Goal: Task Accomplishment & Management: Use online tool/utility

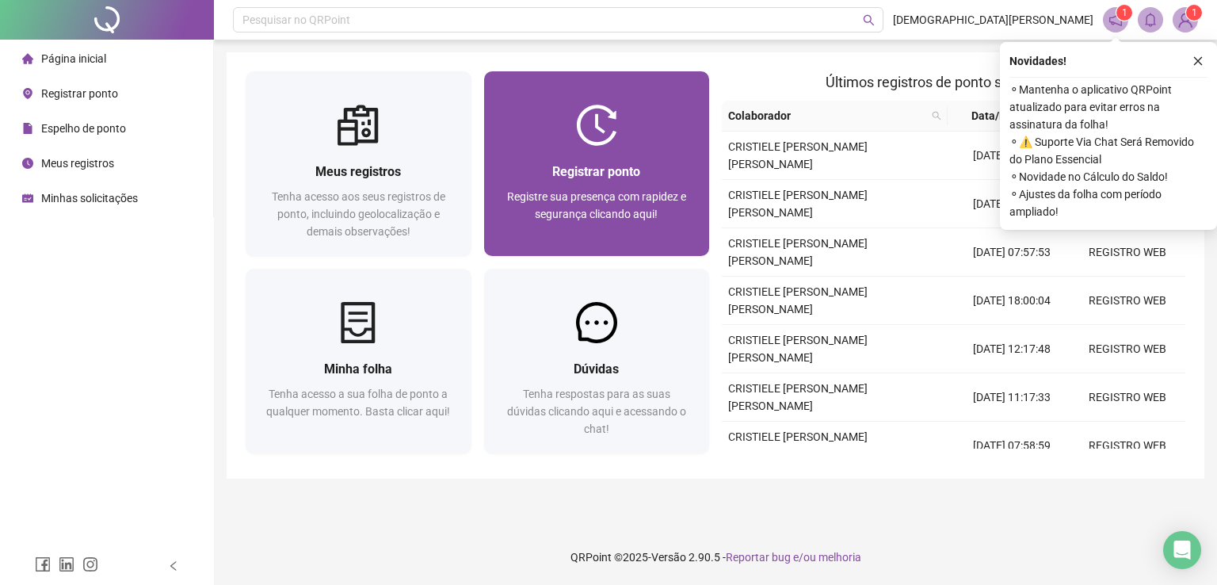
click at [634, 213] on span "Registre sua presença com rapidez e segurança clicando aqui!" at bounding box center [596, 205] width 179 height 30
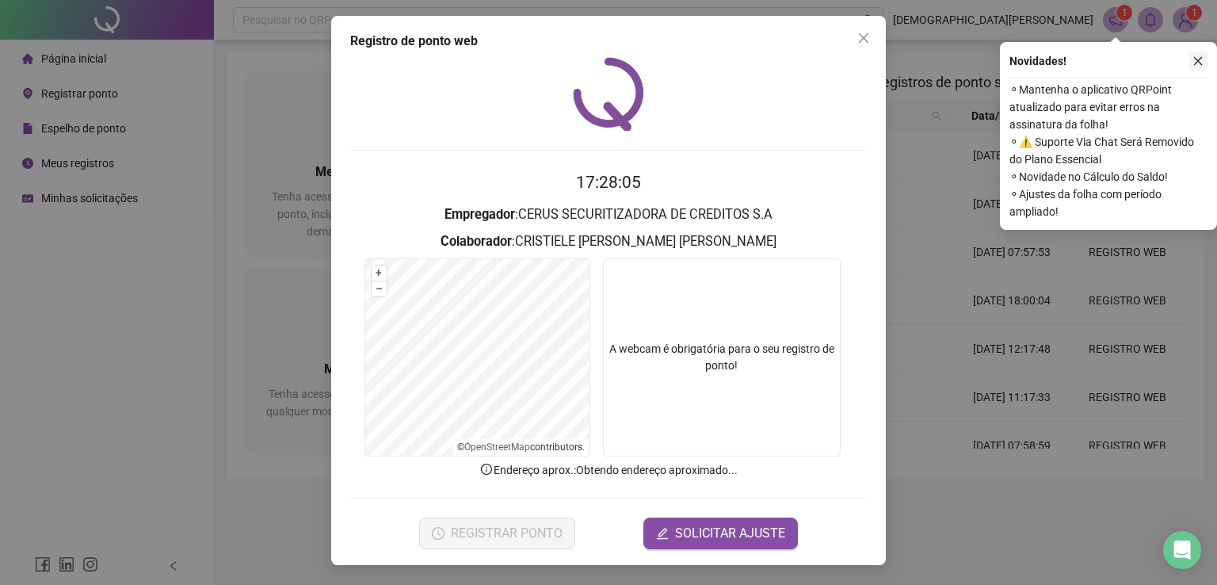
click at [1195, 58] on icon "close" at bounding box center [1198, 61] width 9 height 9
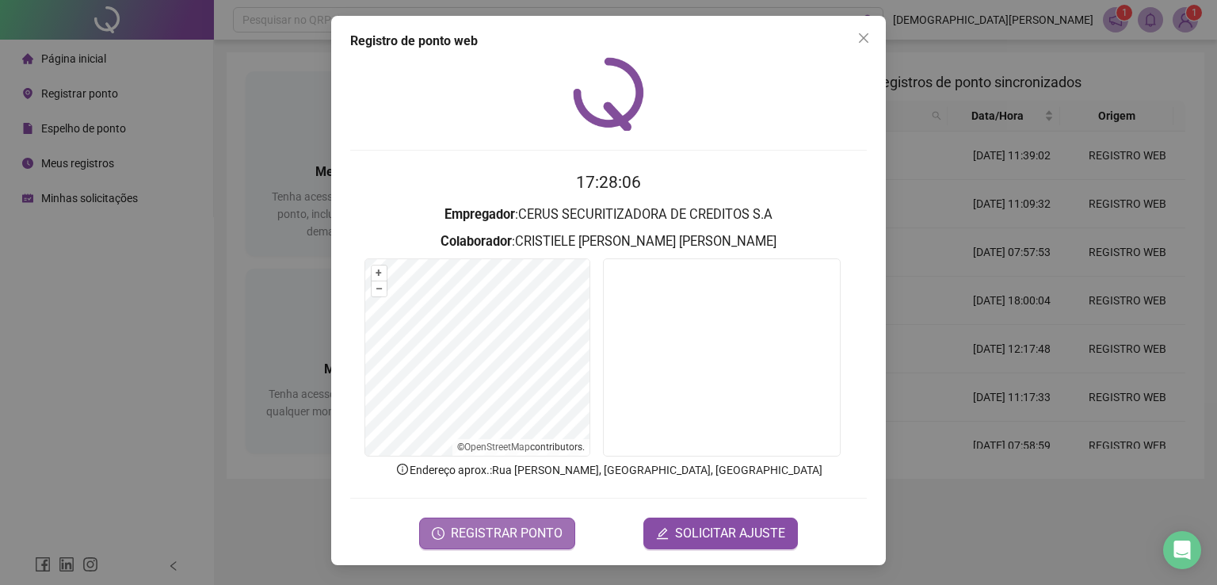
click at [534, 528] on span "REGISTRAR PONTO" at bounding box center [507, 533] width 112 height 19
